Goal: Task Accomplishment & Management: Use online tool/utility

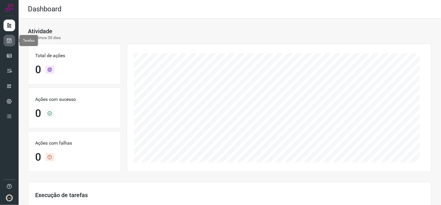
click at [8, 39] on icon at bounding box center [9, 41] width 6 height 6
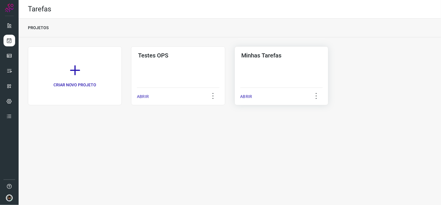
click at [254, 55] on h3 "Minhas Tarefas" at bounding box center [282, 55] width 80 height 7
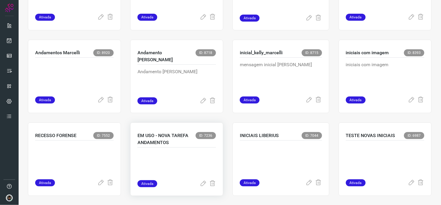
scroll to position [258, 0]
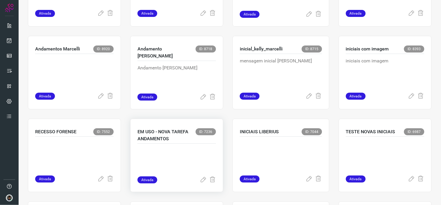
click at [181, 143] on div at bounding box center [177, 159] width 79 height 33
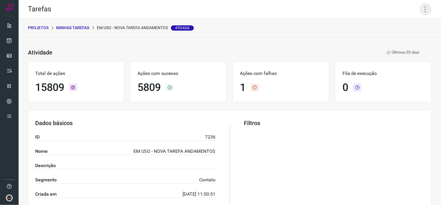
click at [420, 8] on icon at bounding box center [426, 9] width 12 height 12
click at [400, 33] on li "Executar" at bounding box center [400, 37] width 53 height 9
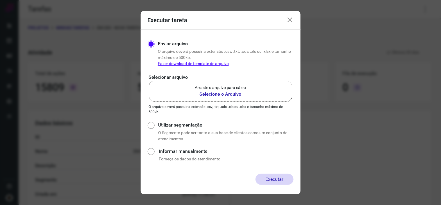
click at [244, 84] on p "Arraste o arquivo para cá ou" at bounding box center [220, 87] width 51 height 6
click at [0, 0] on input "Arraste o arquivo para cá ou Selecione o Arquivo" at bounding box center [0, 0] width 0 height 0
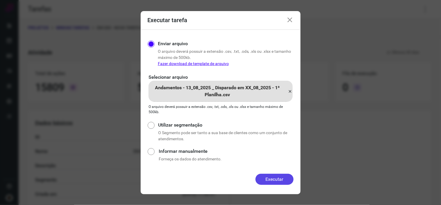
click at [276, 180] on button "Executar" at bounding box center [275, 178] width 38 height 11
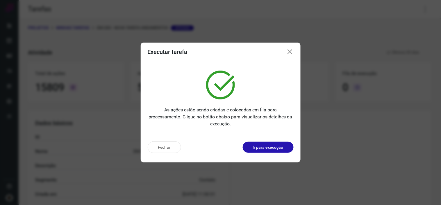
click at [293, 51] on icon at bounding box center [290, 51] width 7 height 7
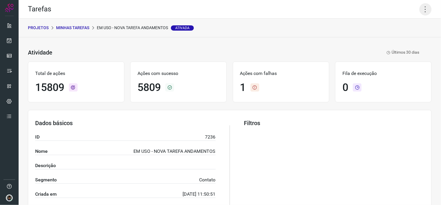
click at [420, 4] on icon at bounding box center [426, 9] width 12 height 12
click at [391, 39] on li "Executar" at bounding box center [400, 37] width 53 height 9
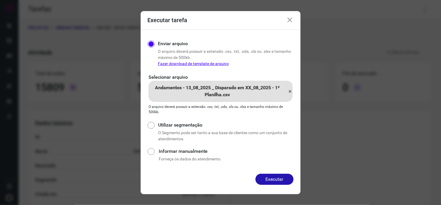
click at [290, 91] on icon at bounding box center [290, 91] width 5 height 7
click at [0, 0] on input "Andamentos - 13_08_2025 _ Disparado em XX_08_2025 - 1ª Planilha.csv" at bounding box center [0, 0] width 0 height 0
click at [278, 179] on button "Executar" at bounding box center [275, 178] width 38 height 11
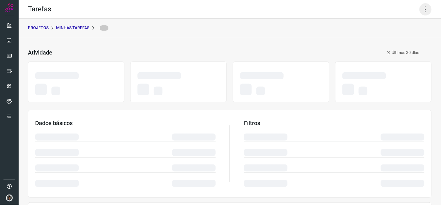
click at [420, 10] on icon at bounding box center [426, 9] width 12 height 12
click at [422, 8] on icon at bounding box center [426, 9] width 12 height 12
click at [420, 10] on icon at bounding box center [426, 9] width 12 height 12
click at [422, 12] on icon at bounding box center [426, 9] width 12 height 12
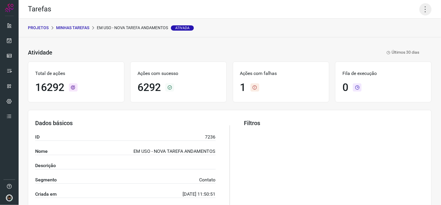
drag, startPoint x: 420, startPoint y: 7, endPoint x: 398, endPoint y: 36, distance: 36.1
click at [420, 8] on icon at bounding box center [426, 9] width 12 height 12
click at [393, 40] on li "Executar" at bounding box center [400, 37] width 53 height 9
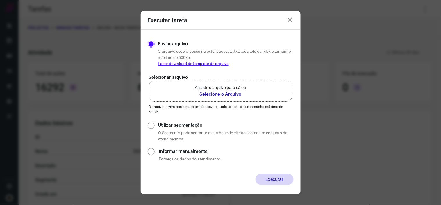
click at [238, 95] on b "Selecione o Arquivo" at bounding box center [220, 94] width 51 height 7
click at [0, 0] on input "Arraste o arquivo para cá ou Selecione o Arquivo" at bounding box center [0, 0] width 0 height 0
click at [293, 21] on icon at bounding box center [290, 20] width 7 height 7
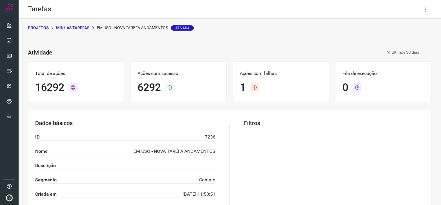
click at [428, 4] on div "Tarefas" at bounding box center [230, 9] width 423 height 19
click at [426, 5] on icon at bounding box center [426, 9] width 12 height 12
click at [389, 36] on li "Executar" at bounding box center [400, 37] width 53 height 9
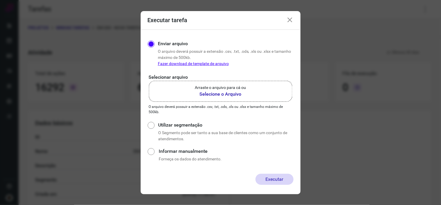
click at [231, 95] on b "Selecione o Arquivo" at bounding box center [220, 94] width 51 height 7
click at [0, 0] on input "Arraste o arquivo para cá ou Selecione o Arquivo" at bounding box center [0, 0] width 0 height 0
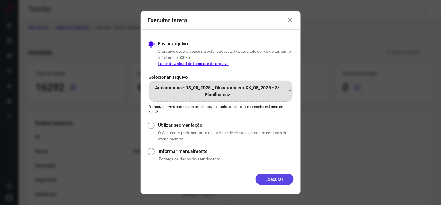
click at [274, 175] on button "Executar" at bounding box center [275, 178] width 38 height 11
